Goal: Transaction & Acquisition: Purchase product/service

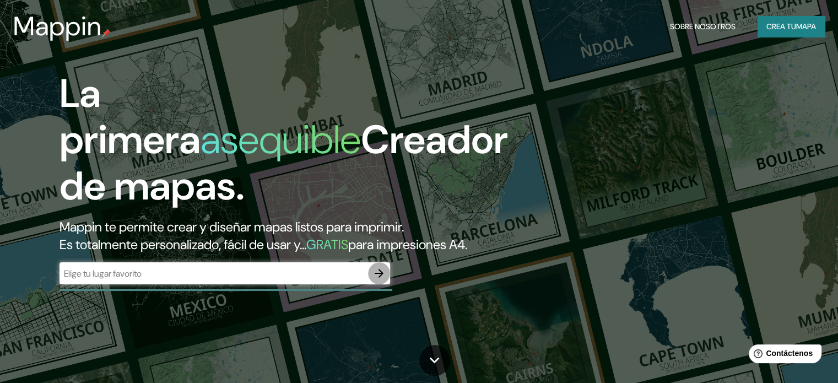
click at [381, 280] on icon "button" at bounding box center [378, 273] width 13 height 13
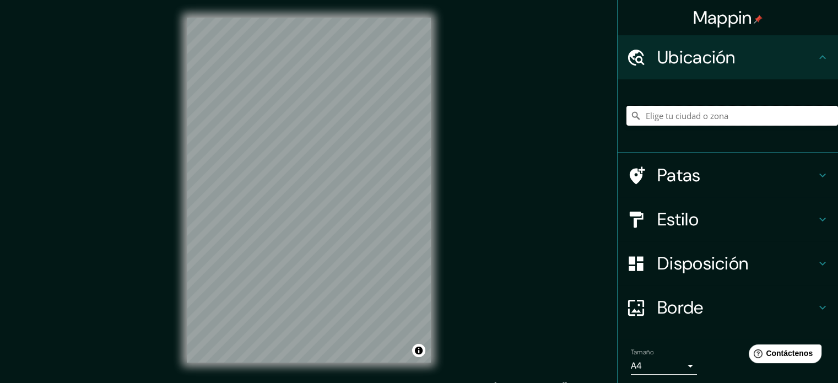
click at [711, 111] on input "Elige tu ciudad o zona" at bounding box center [731, 116] width 211 height 20
type input "[PERSON_NAME], [GEOGRAPHIC_DATA], [GEOGRAPHIC_DATA]"
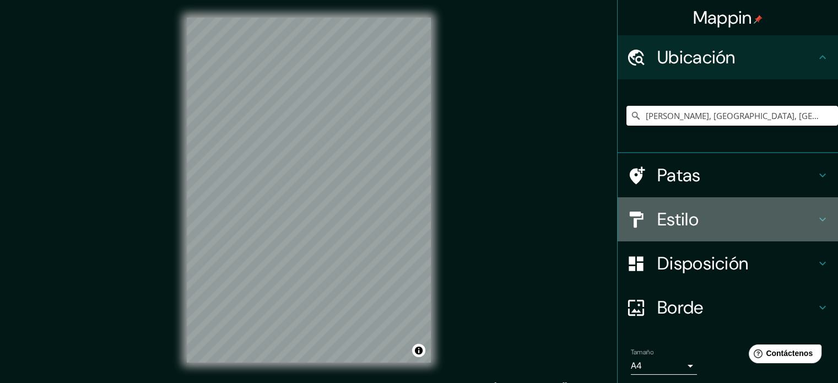
click at [722, 220] on h4 "Estilo" at bounding box center [736, 219] width 159 height 22
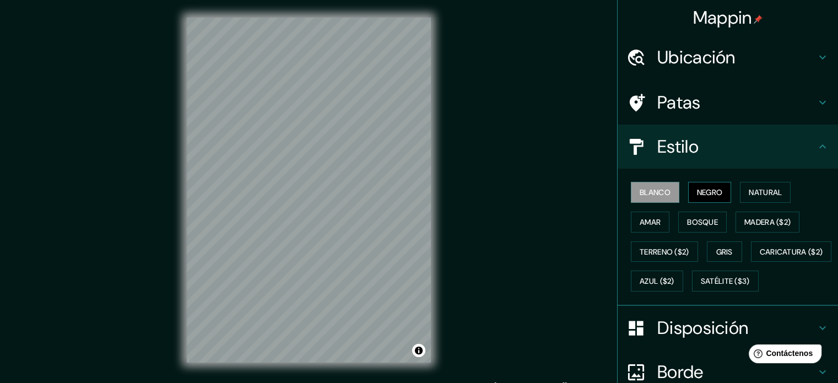
click at [698, 193] on font "Negro" at bounding box center [710, 192] width 26 height 10
click at [757, 193] on font "Natural" at bounding box center [764, 192] width 33 height 10
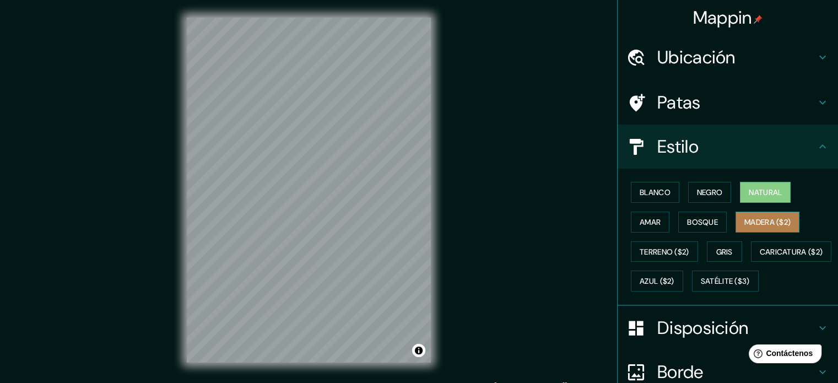
click at [747, 218] on font "Madera ($2)" at bounding box center [767, 222] width 46 height 10
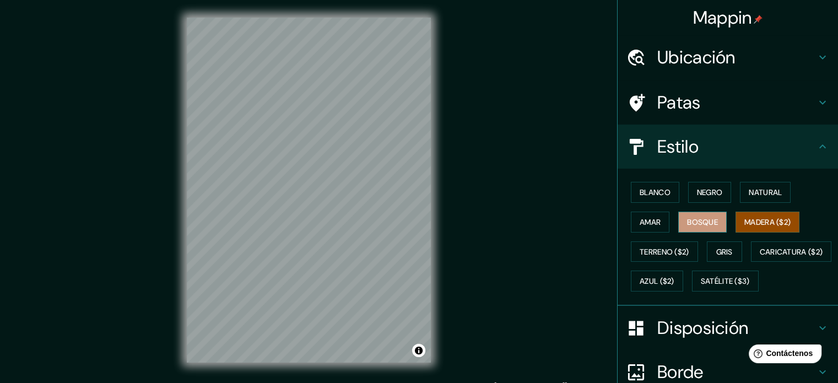
click at [701, 223] on font "Bosque" at bounding box center [702, 222] width 31 height 10
click at [639, 219] on font "Amar" at bounding box center [649, 222] width 21 height 10
click at [654, 261] on div "Blanco Negro Natural Amar Bosque Madera ($2) Terreno ($2) Gris Caricatura ($2) …" at bounding box center [731, 236] width 211 height 118
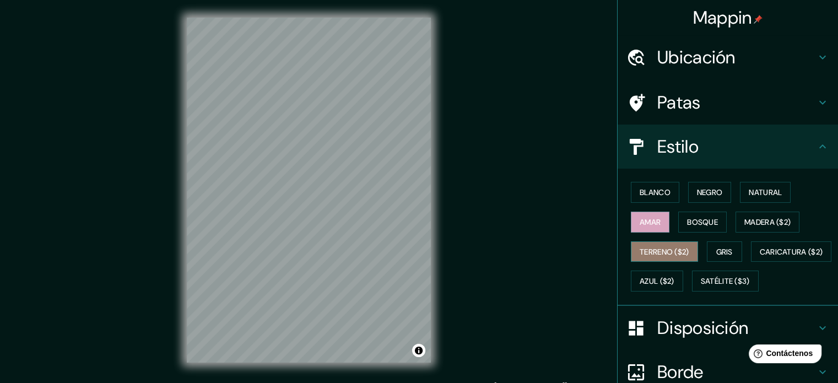
click at [653, 251] on font "Terreno ($2)" at bounding box center [664, 252] width 50 height 10
click at [709, 236] on div "Blanco Negro Natural Amar Bosque Madera ($2) Terreno ($2) Gris Caricatura ($2) …" at bounding box center [731, 236] width 211 height 118
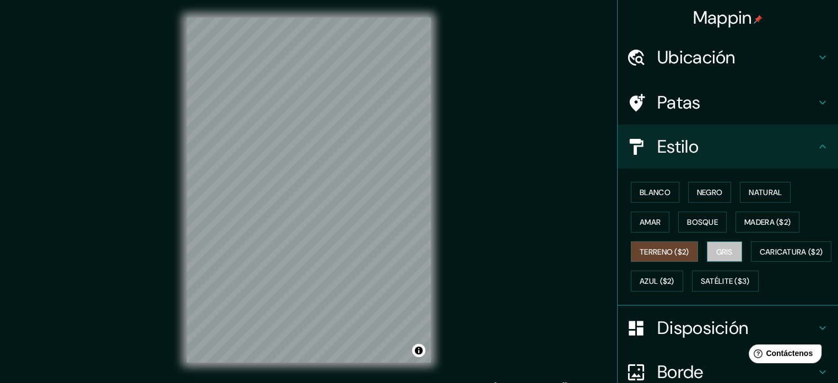
click at [716, 247] on font "Gris" at bounding box center [724, 252] width 17 height 10
click at [674, 281] on font "Azul ($2)" at bounding box center [656, 281] width 35 height 10
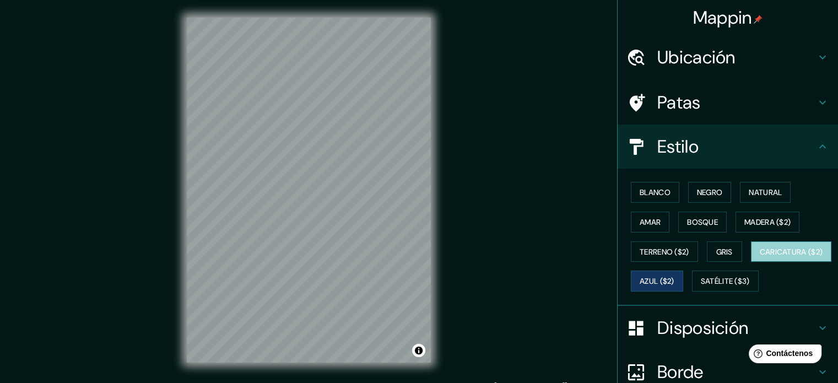
click at [751, 262] on button "Caricatura ($2)" at bounding box center [791, 251] width 81 height 21
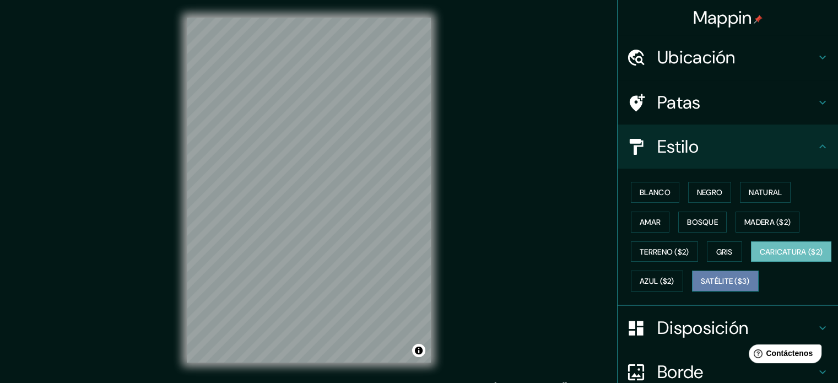
click at [701, 286] on font "Satélite ($3)" at bounding box center [725, 281] width 49 height 10
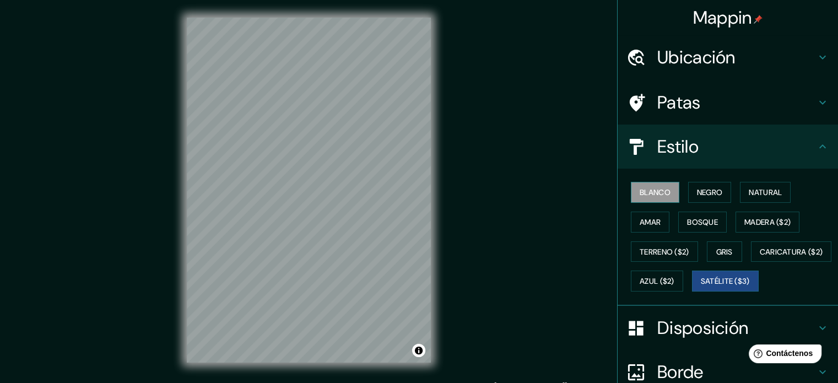
click at [655, 196] on font "Blanco" at bounding box center [654, 192] width 31 height 10
